Goal: Task Accomplishment & Management: Use online tool/utility

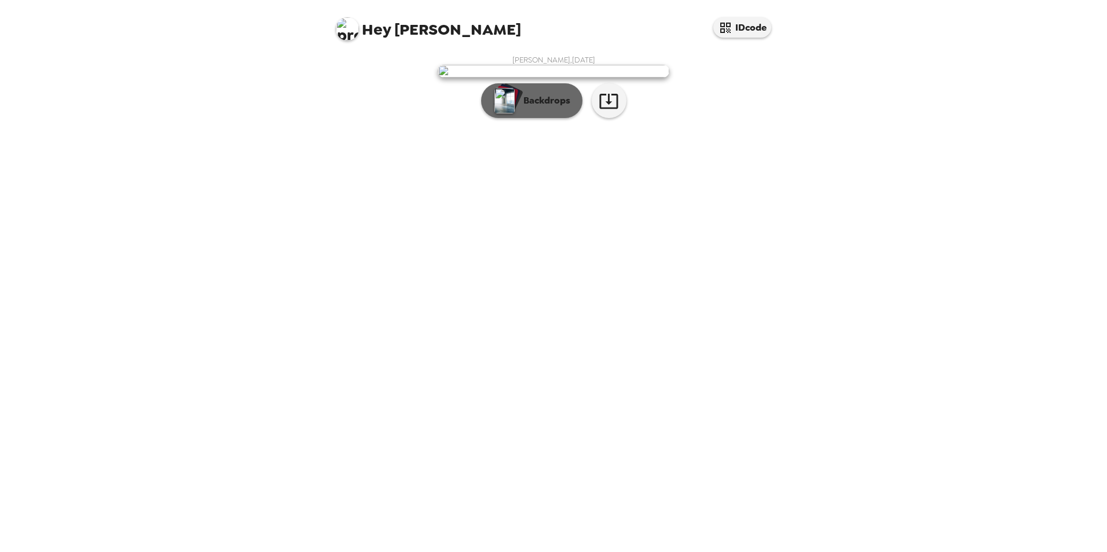
click at [532, 118] on button "Backdrops" at bounding box center [531, 100] width 101 height 35
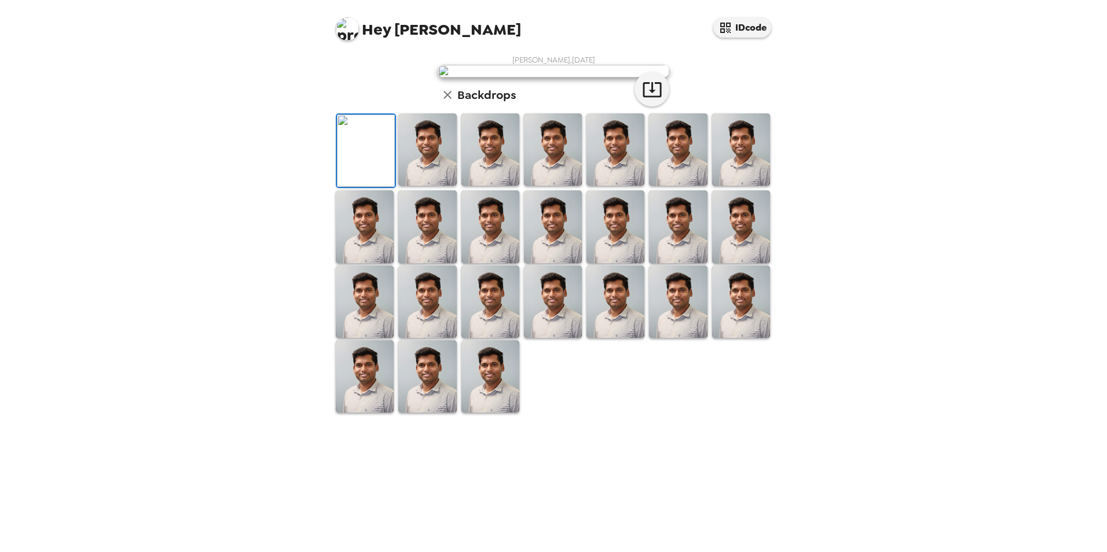
click at [415, 186] on img at bounding box center [427, 149] width 58 height 72
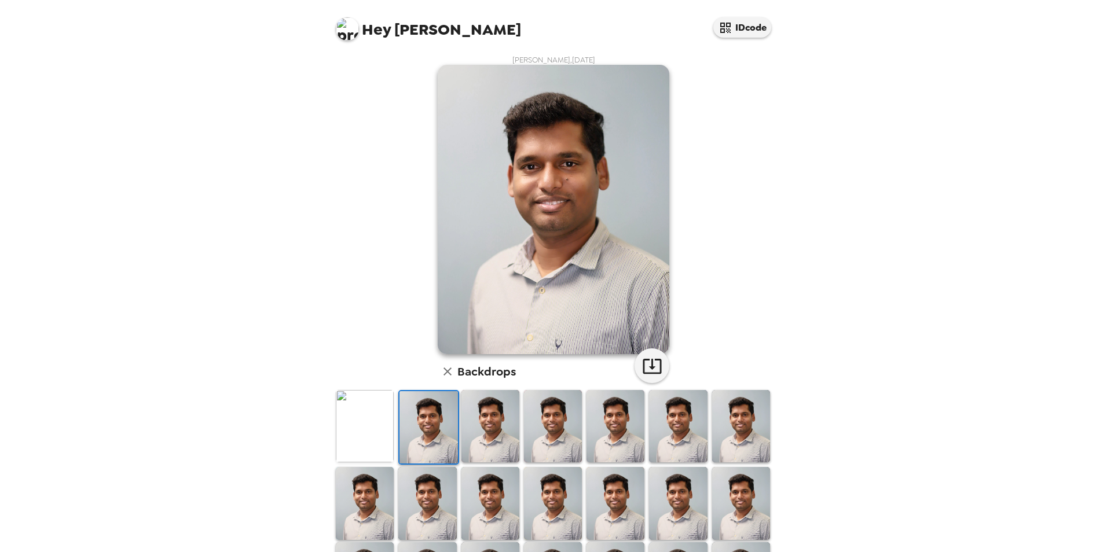
click at [360, 428] on img at bounding box center [365, 426] width 58 height 72
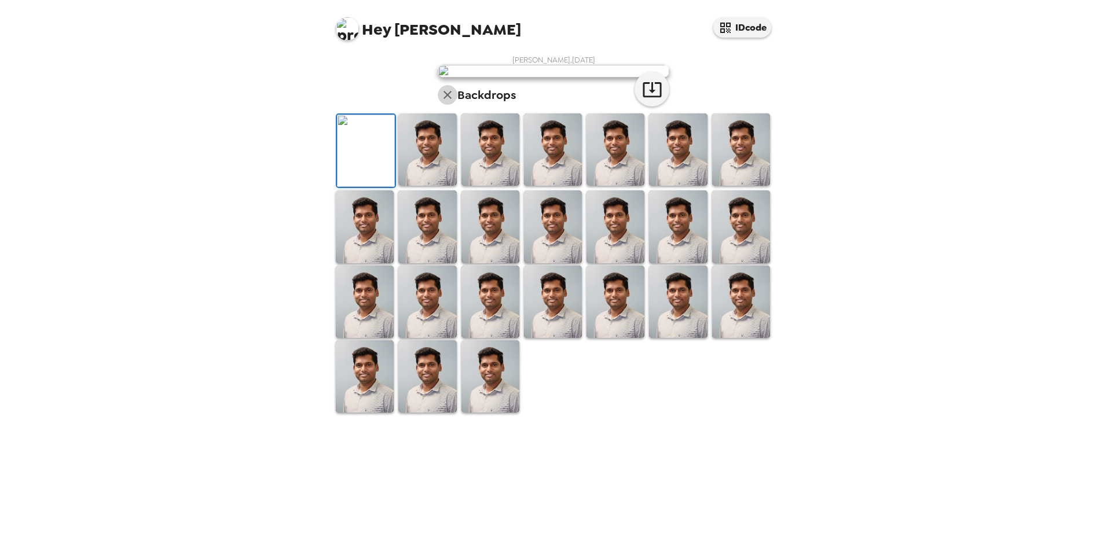
click at [449, 102] on icon "button" at bounding box center [448, 95] width 14 height 14
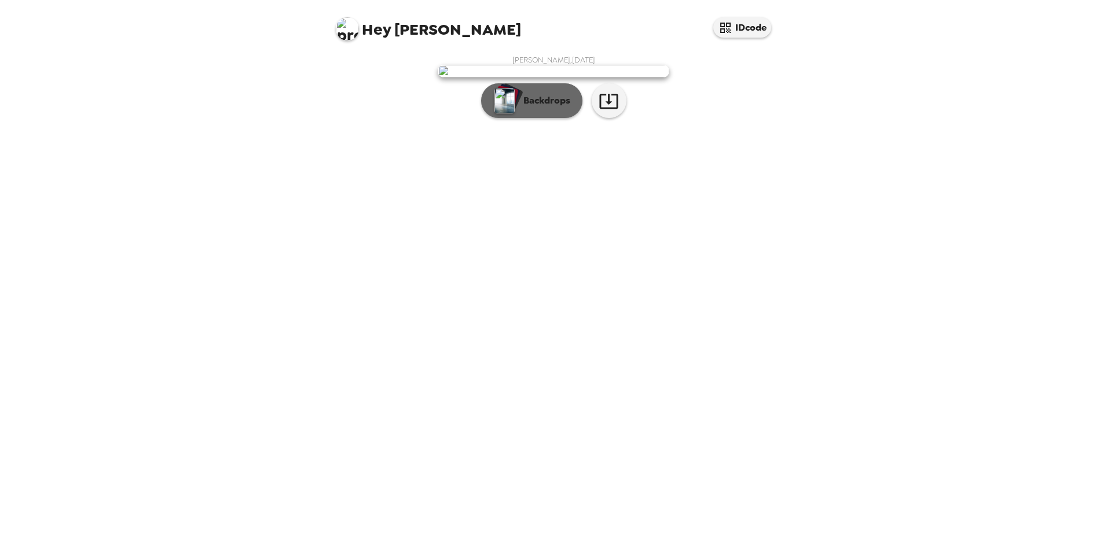
click at [524, 108] on p "Backdrops" at bounding box center [544, 101] width 53 height 14
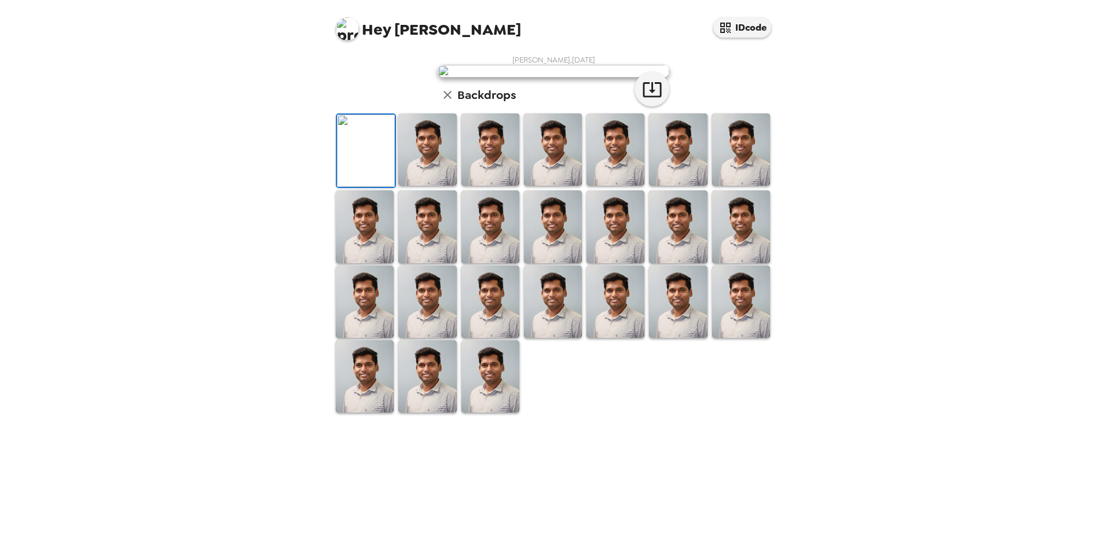
scroll to position [150, 0]
click at [604, 338] on img at bounding box center [615, 302] width 58 height 72
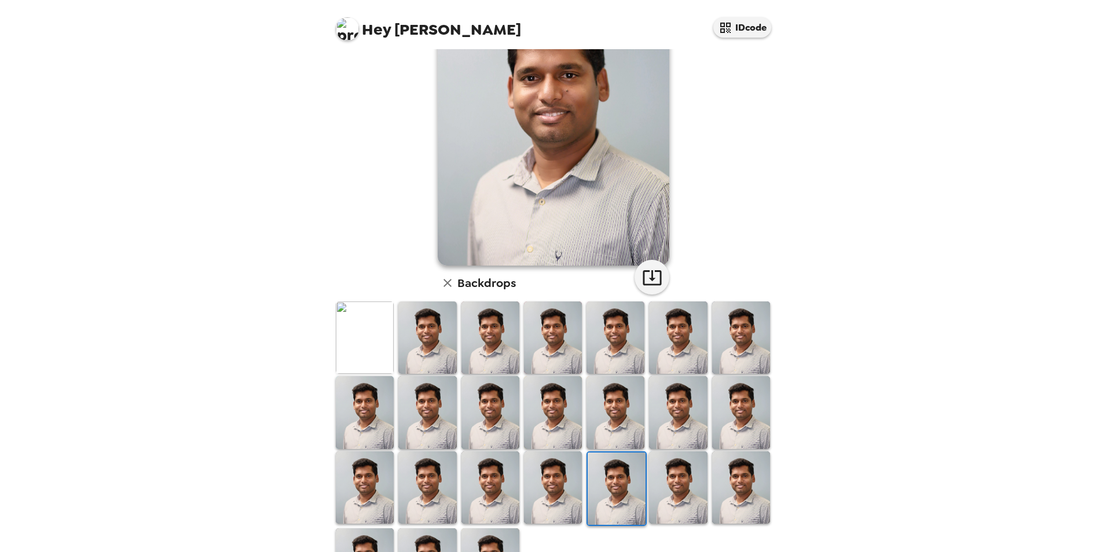
scroll to position [0, 0]
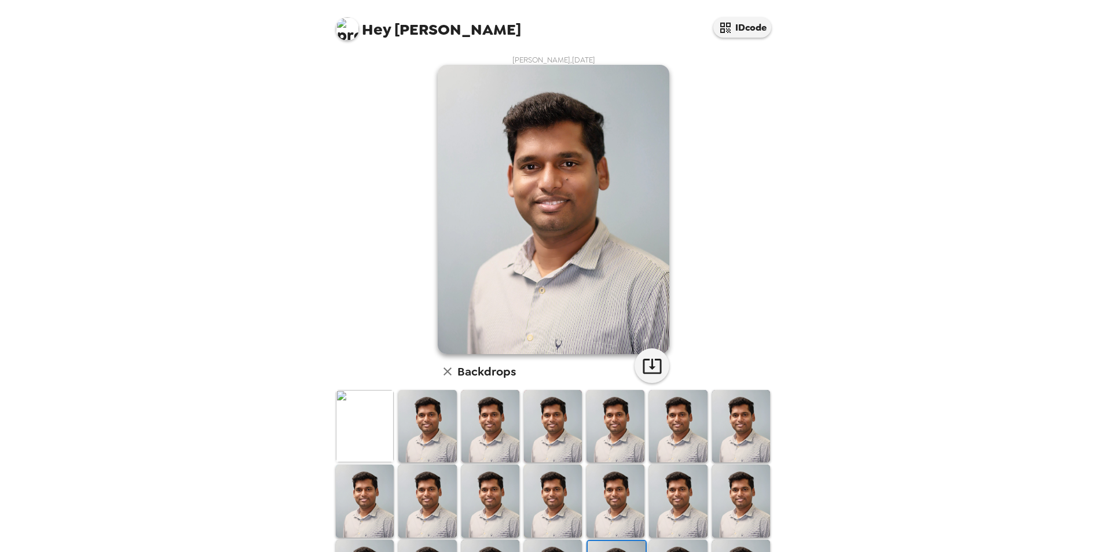
click at [607, 426] on img at bounding box center [615, 426] width 58 height 72
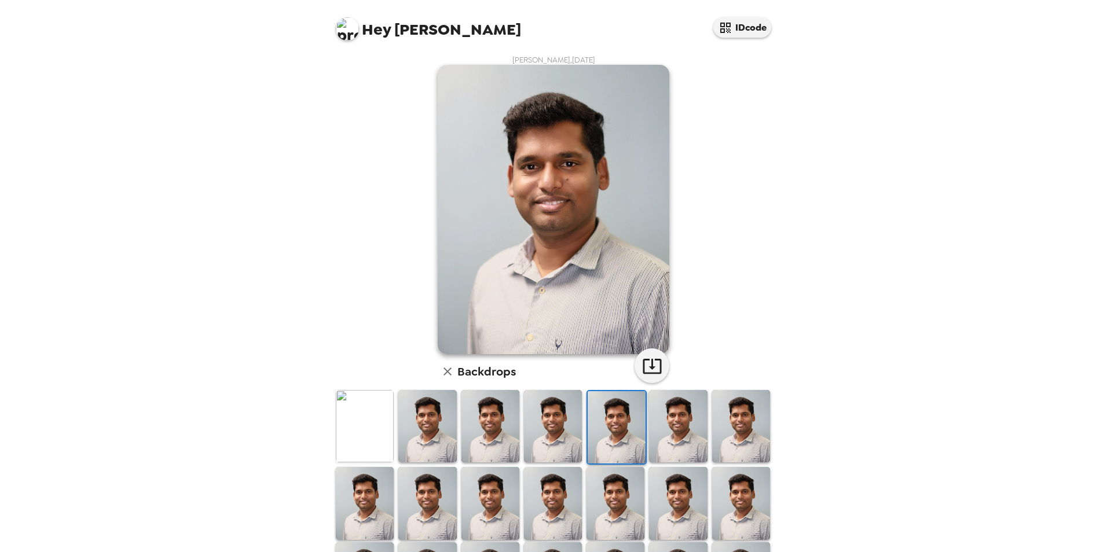
click at [536, 433] on img at bounding box center [553, 426] width 58 height 72
click at [488, 436] on img at bounding box center [490, 426] width 58 height 72
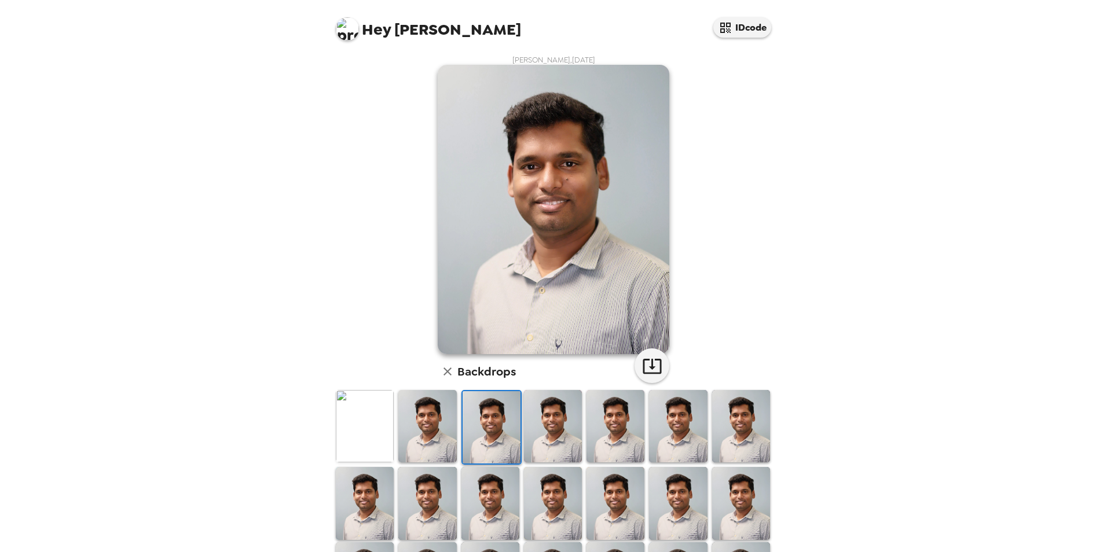
click at [430, 518] on img at bounding box center [427, 503] width 58 height 72
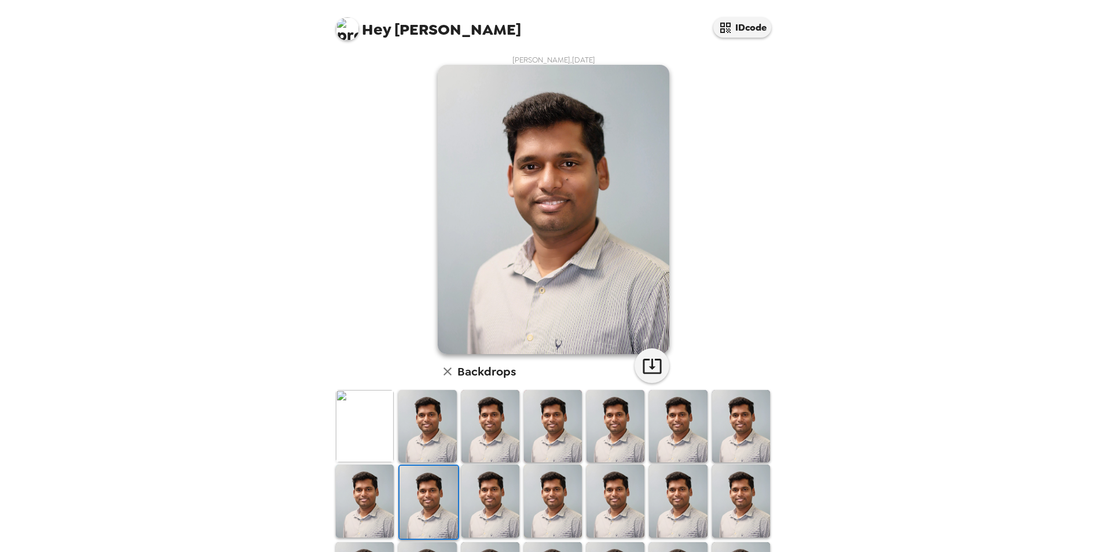
click at [363, 440] on img at bounding box center [365, 426] width 58 height 72
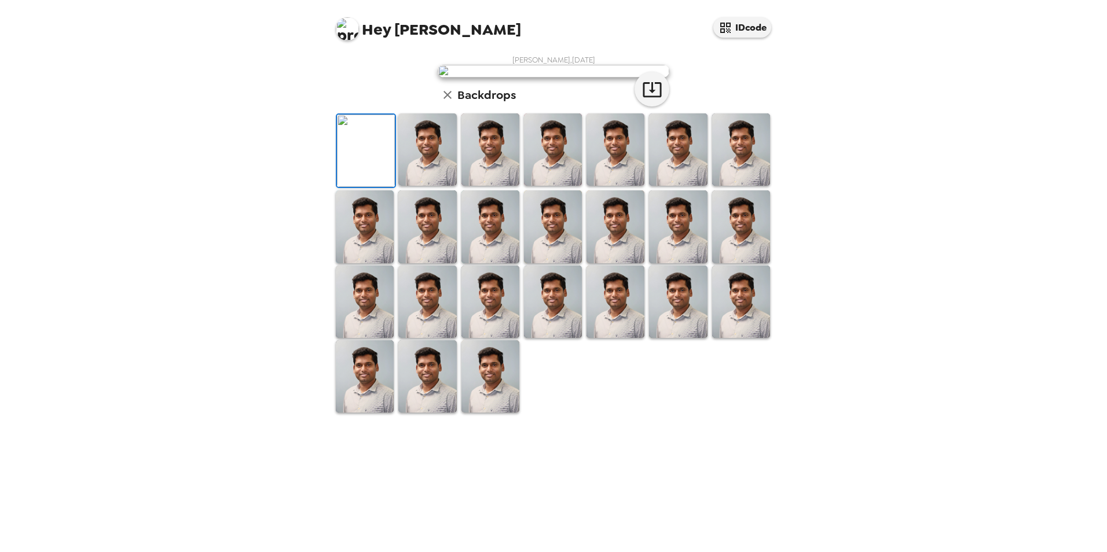
click at [441, 102] on icon "button" at bounding box center [448, 95] width 14 height 14
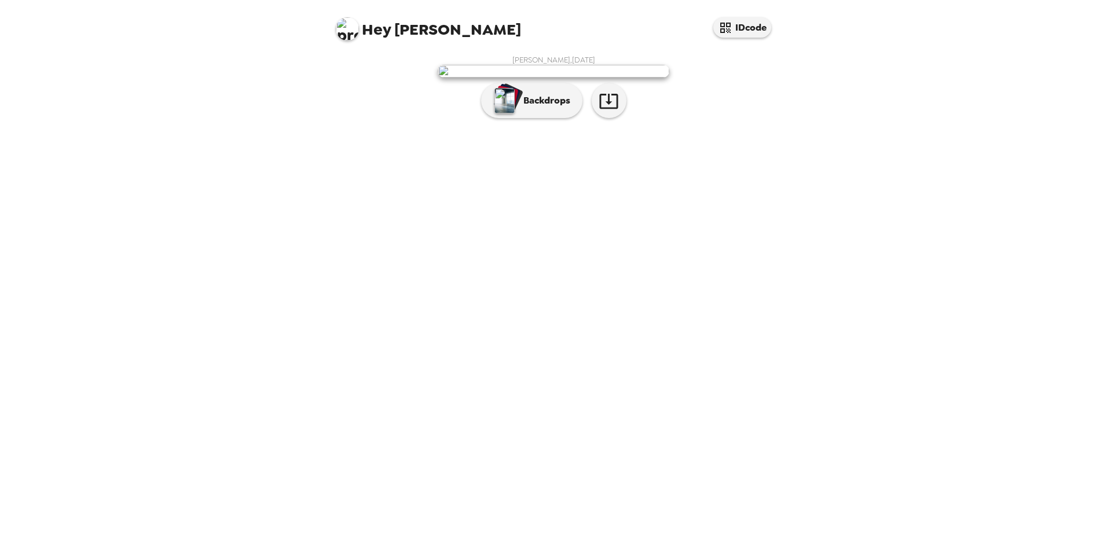
click at [941, 349] on div "Hey [PERSON_NAME] IDcode [PERSON_NAME] , [DATE] Backdrops" at bounding box center [553, 276] width 1107 height 552
click at [526, 108] on p "Backdrops" at bounding box center [544, 101] width 53 height 14
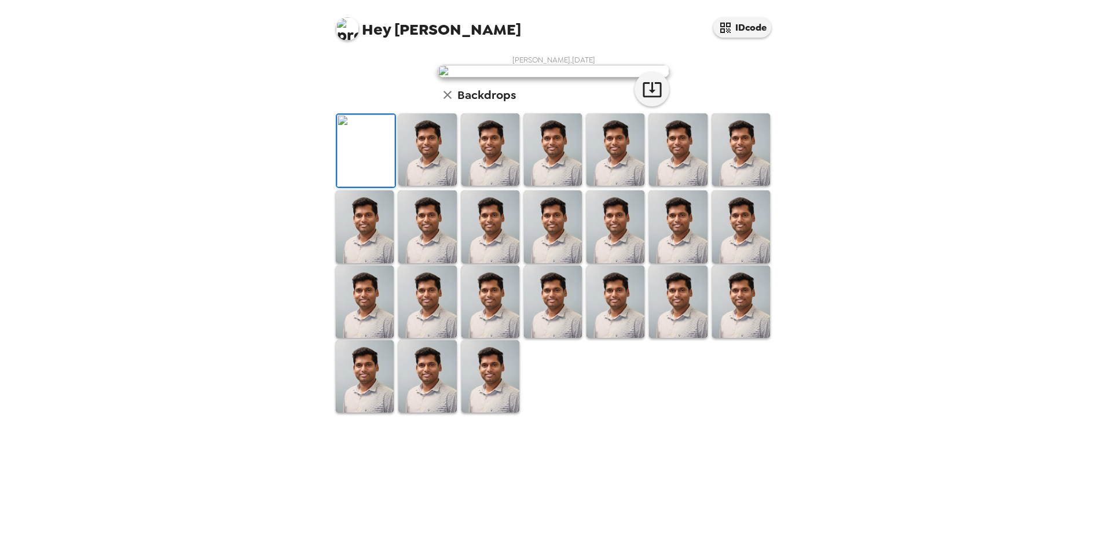
click at [445, 99] on icon "button" at bounding box center [447, 95] width 8 height 8
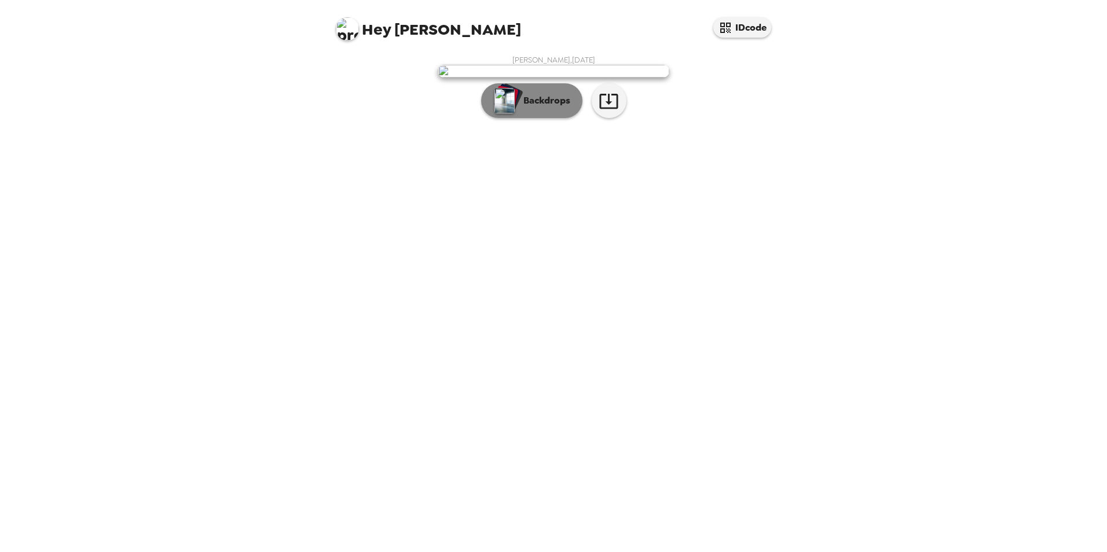
click at [516, 118] on button "Backdrops" at bounding box center [531, 100] width 101 height 35
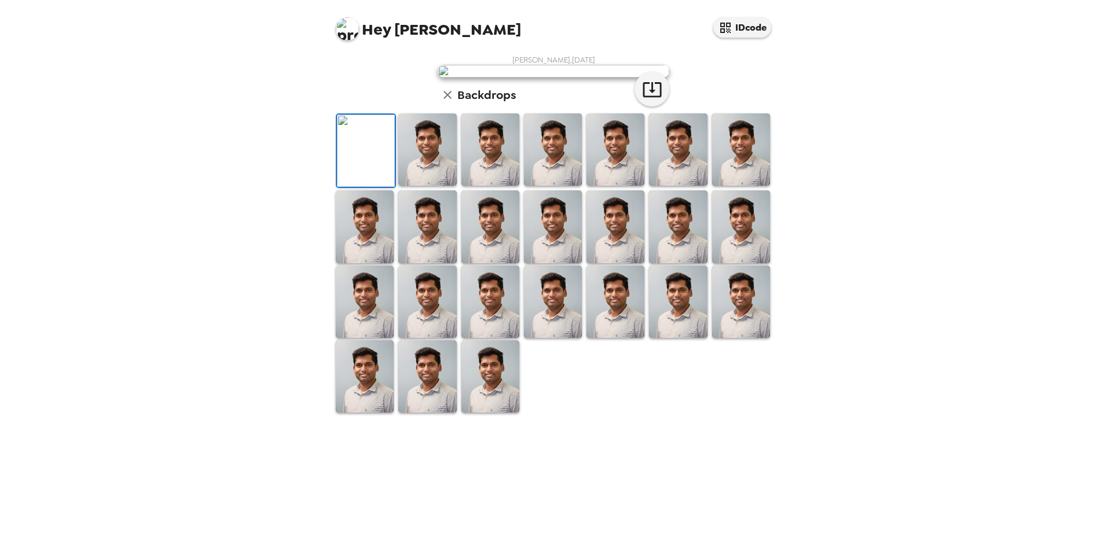
click at [478, 186] on img at bounding box center [490, 149] width 58 height 72
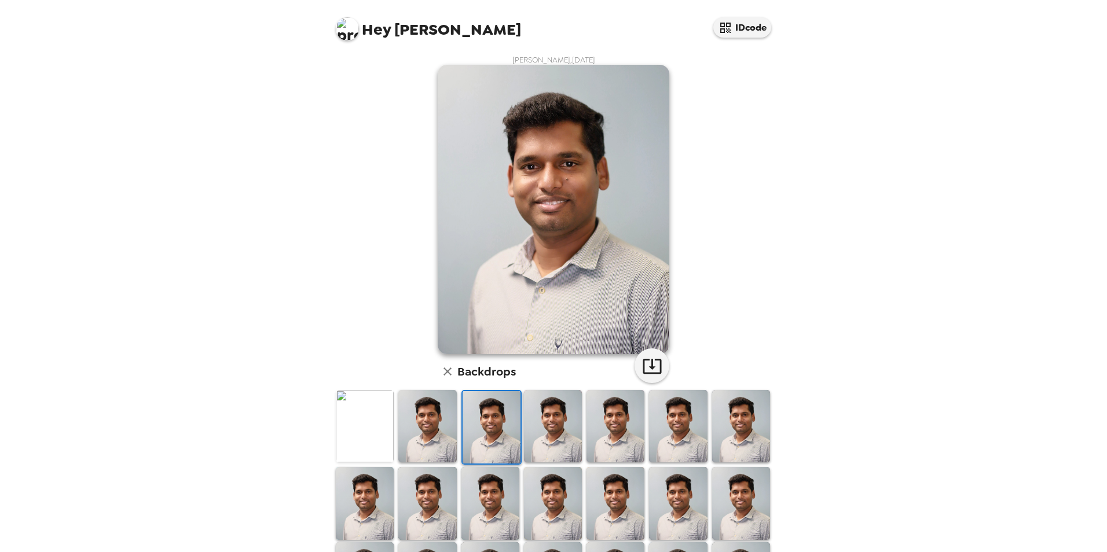
click at [459, 219] on img at bounding box center [554, 209] width 232 height 289
click at [527, 414] on img at bounding box center [553, 426] width 58 height 72
click at [364, 414] on img at bounding box center [365, 426] width 58 height 72
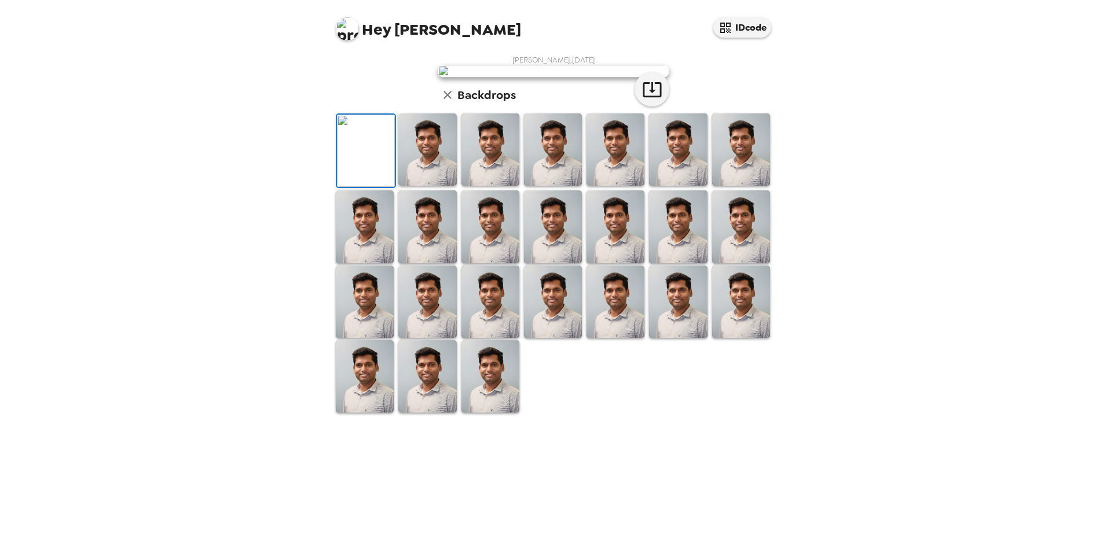
click at [449, 102] on icon "button" at bounding box center [448, 95] width 14 height 14
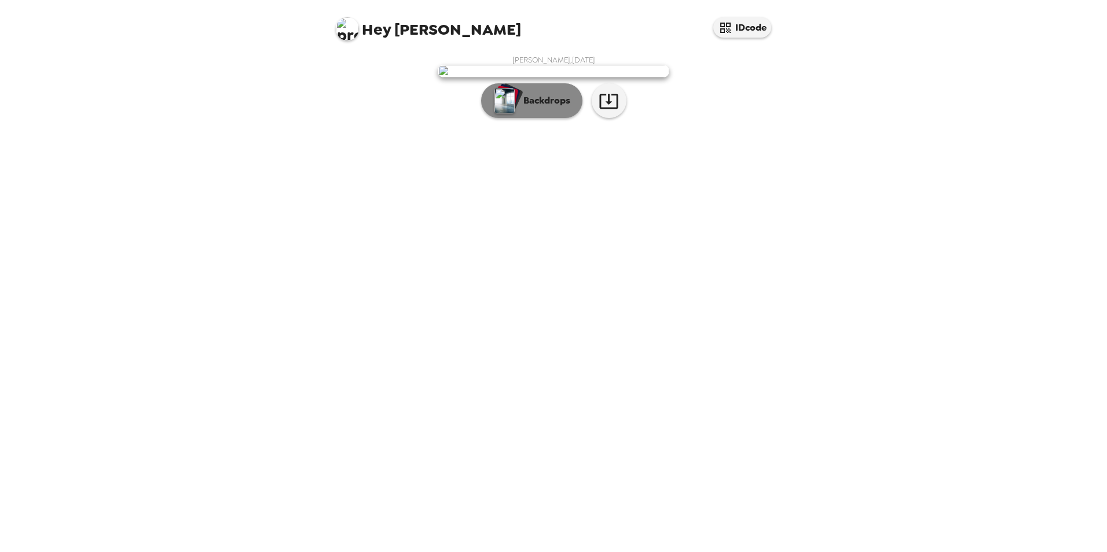
click at [519, 108] on p "Backdrops" at bounding box center [544, 101] width 53 height 14
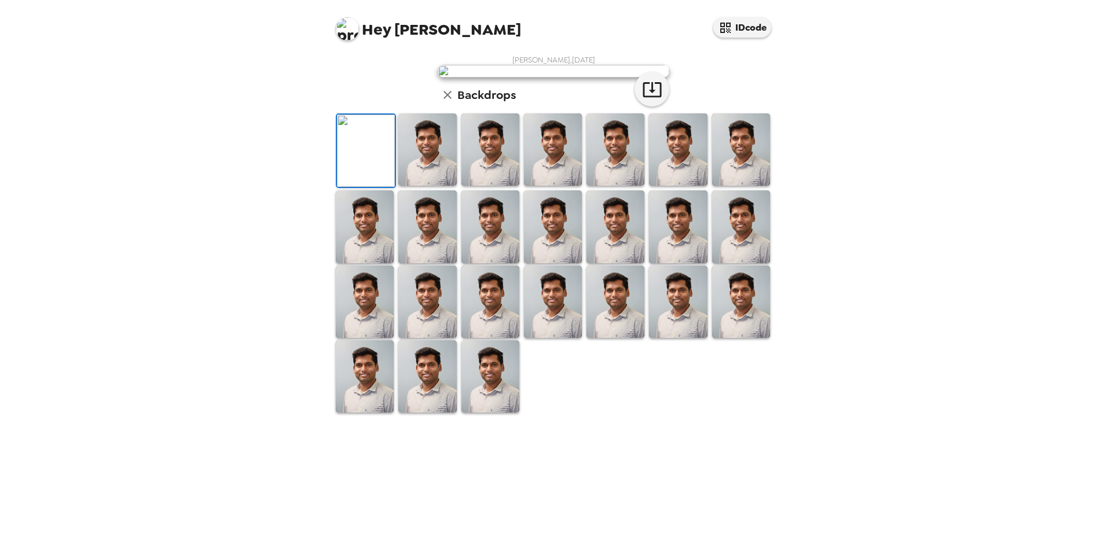
click at [441, 102] on icon "button" at bounding box center [448, 95] width 14 height 14
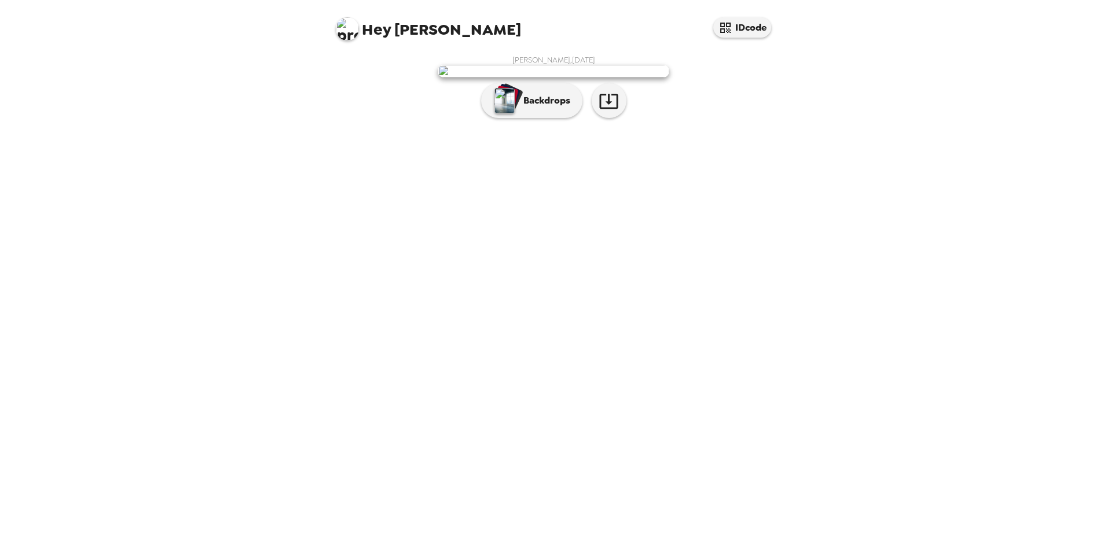
click at [882, 135] on div "Hey [PERSON_NAME] IDcode [PERSON_NAME] , [DATE] Backdrops" at bounding box center [553, 276] width 1107 height 552
click at [603, 111] on icon "button" at bounding box center [609, 101] width 20 height 20
